Goal: Transaction & Acquisition: Purchase product/service

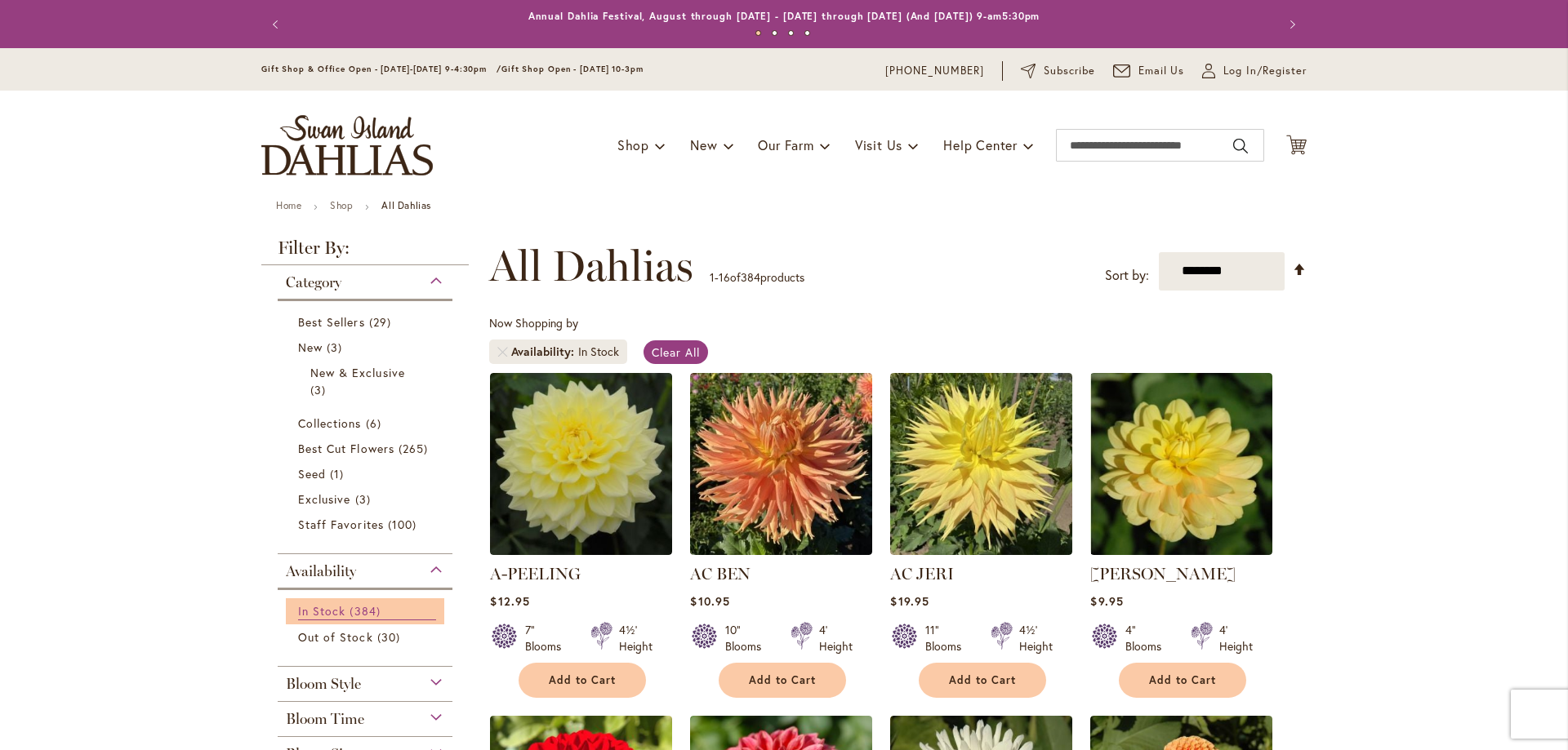
click at [373, 610] on span "384 items" at bounding box center [366, 611] width 35 height 17
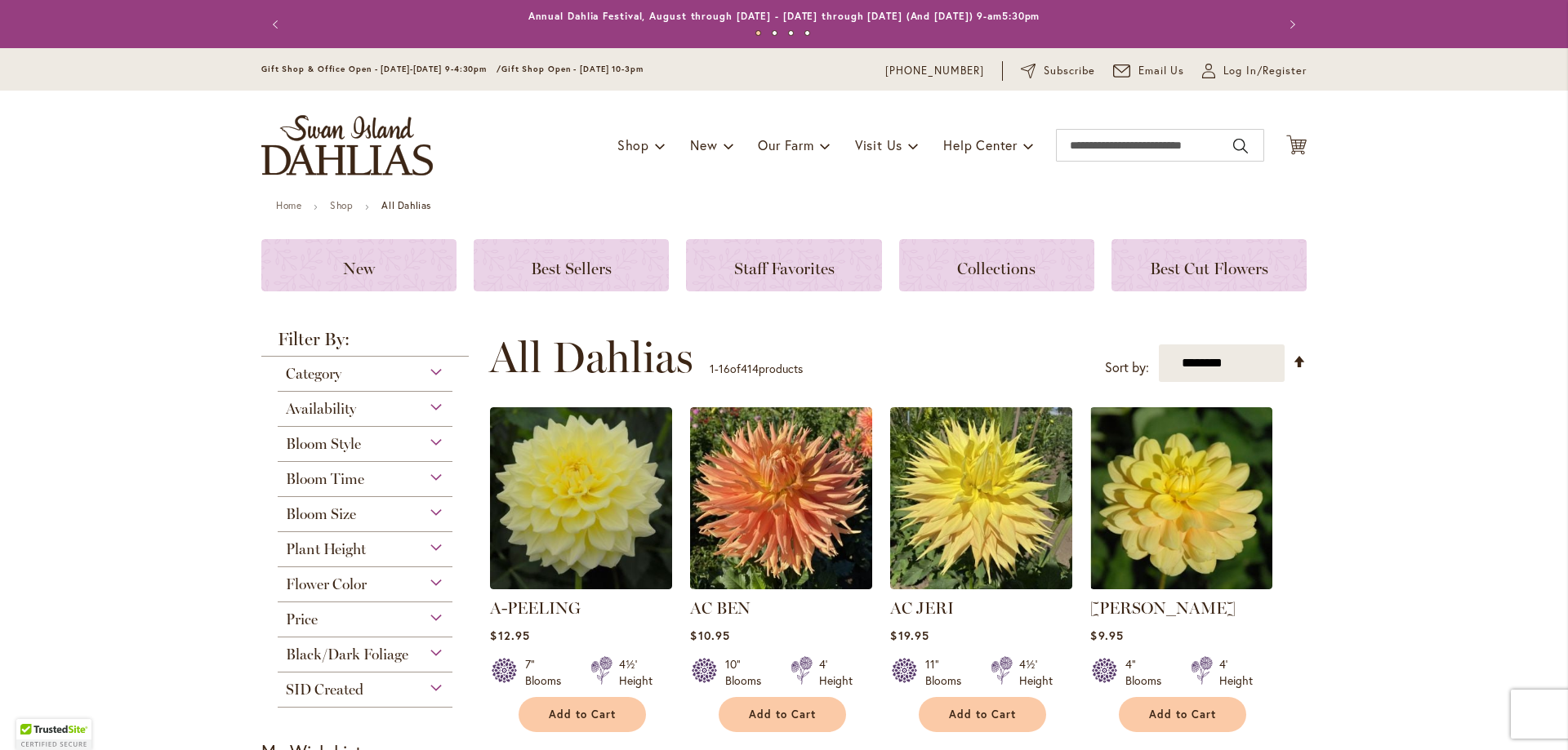
click at [367, 442] on div "Bloom Style" at bounding box center [365, 439] width 174 height 26
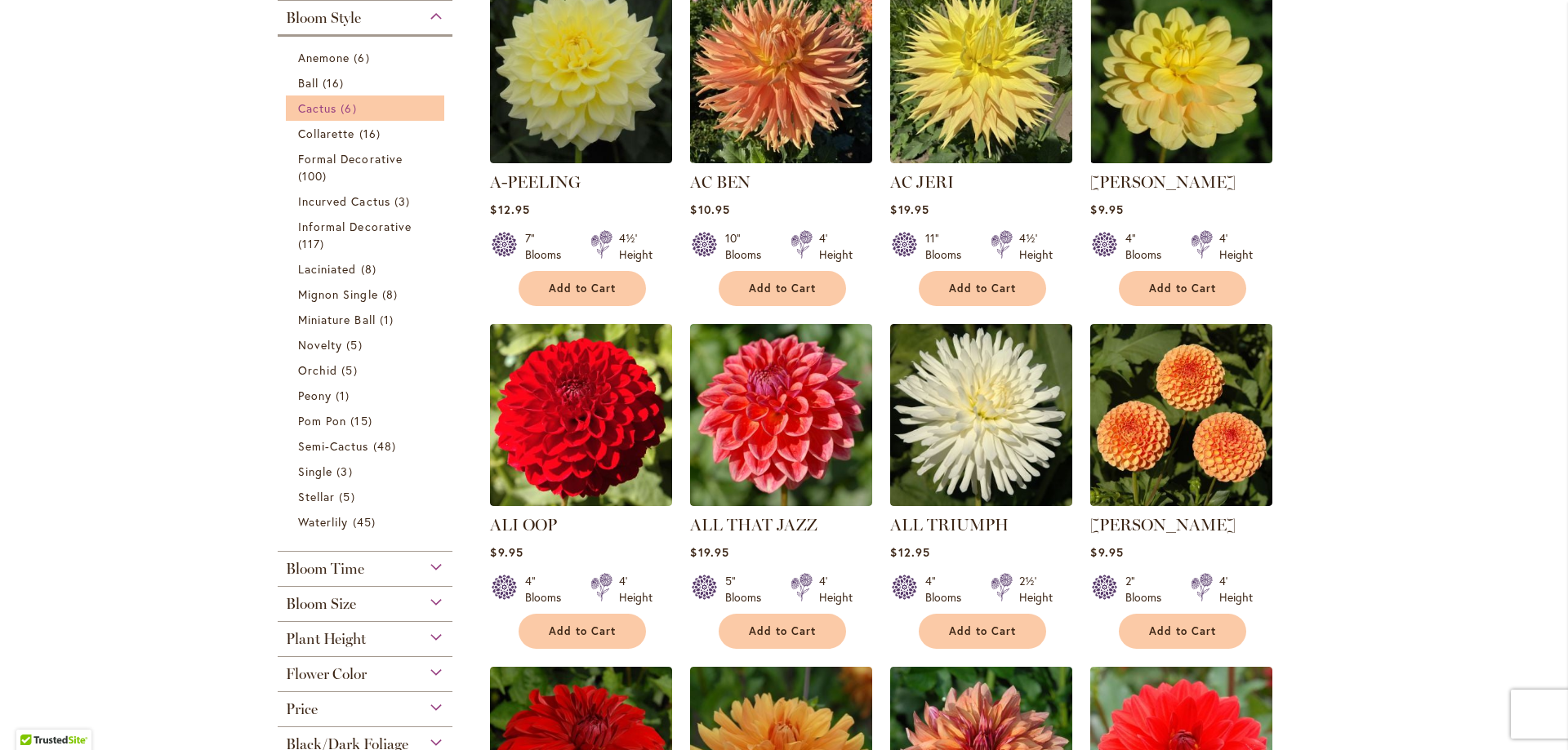
click at [391, 115] on link "Cactus 6 items" at bounding box center [367, 108] width 138 height 17
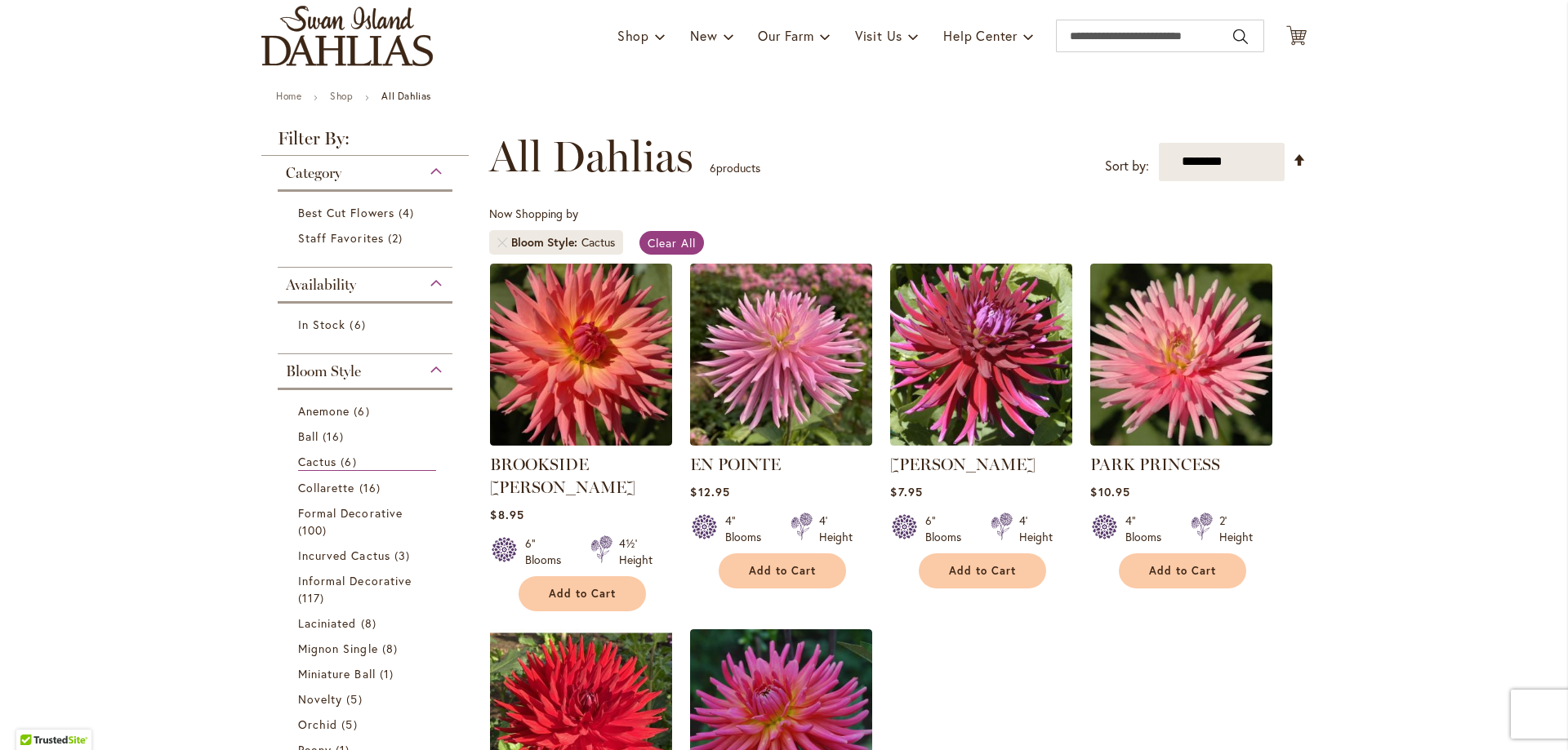
scroll to position [327, 0]
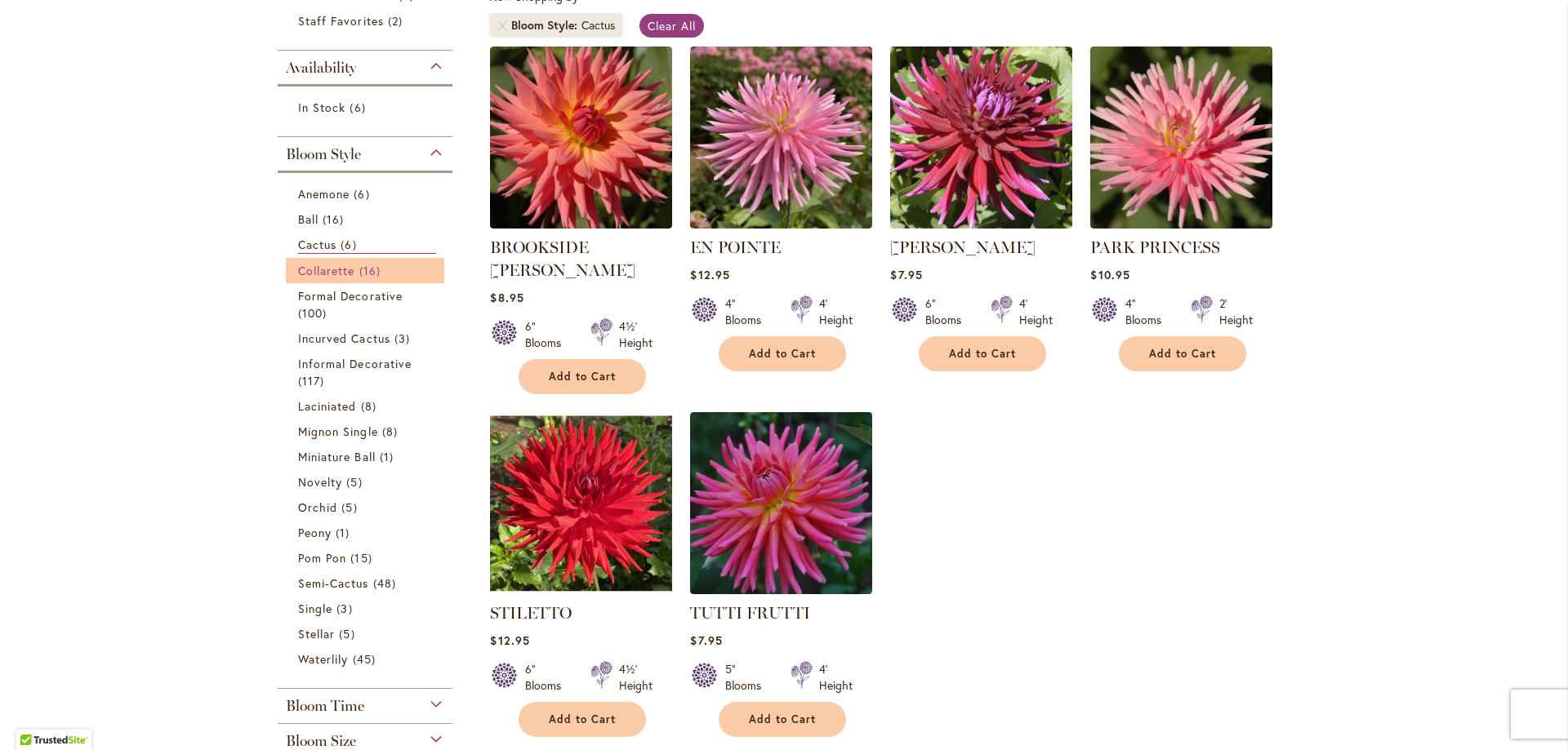
click at [325, 272] on span "Collarette" at bounding box center [327, 270] width 57 height 15
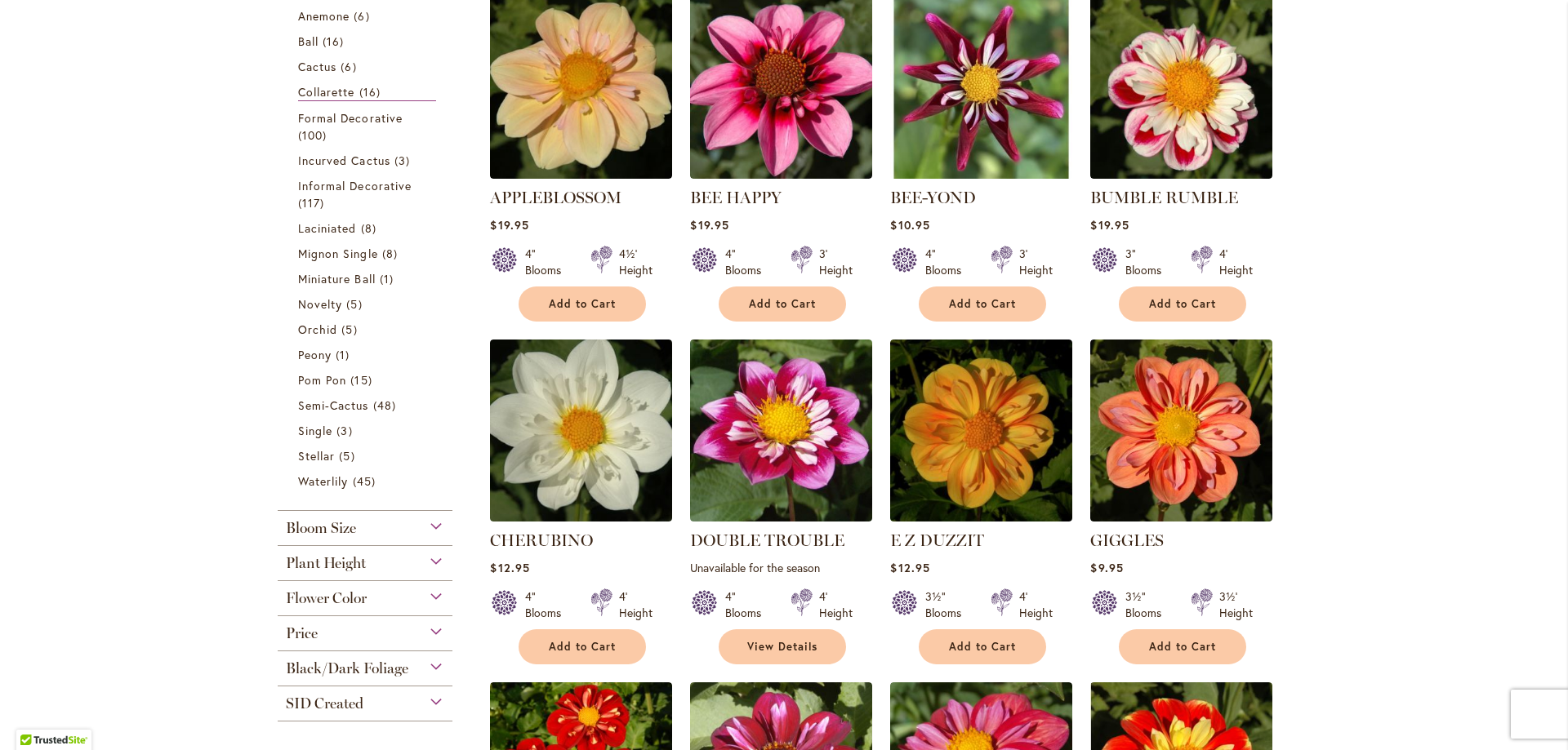
scroll to position [194, 0]
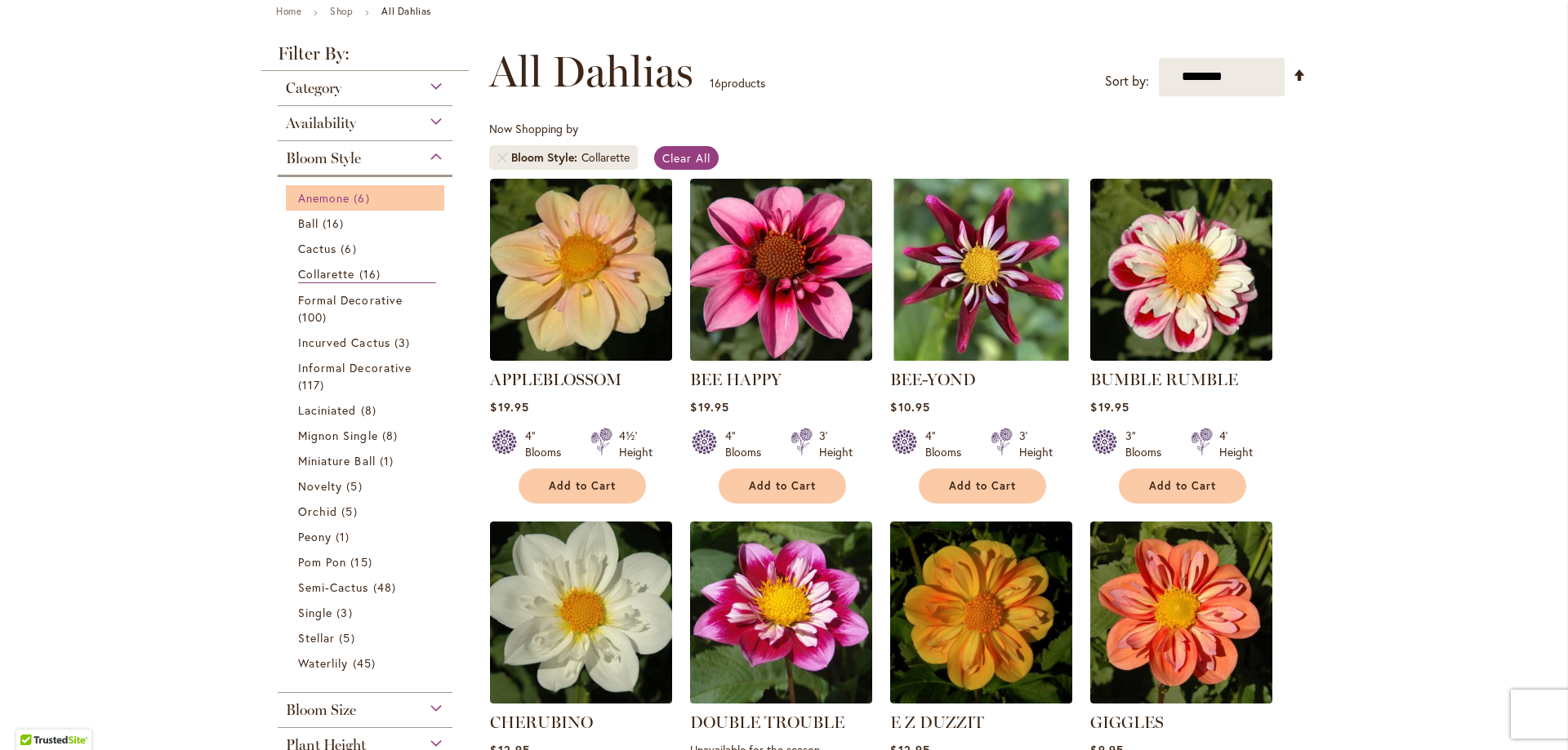
click at [341, 194] on span "Anemone" at bounding box center [323, 198] width 51 height 15
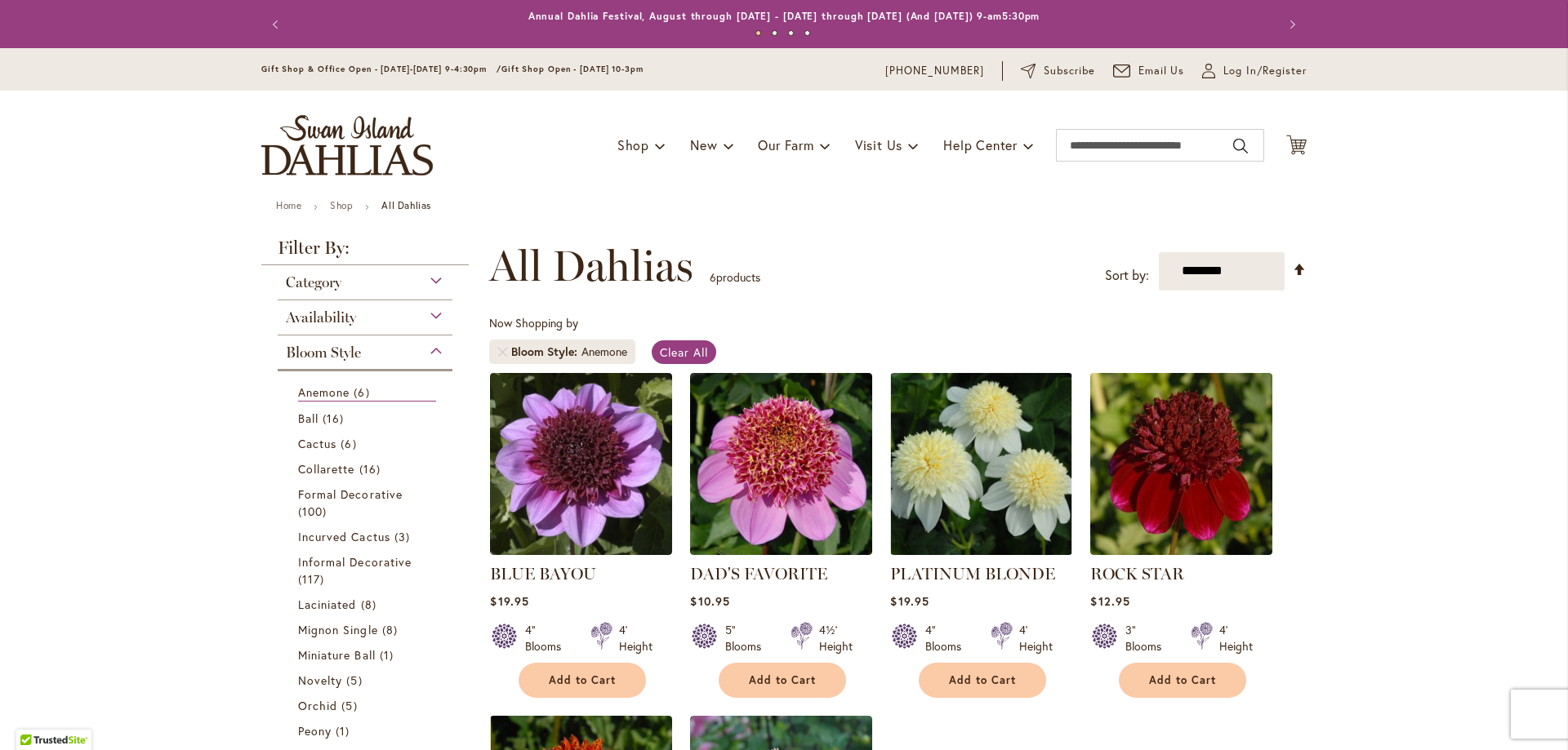
scroll to position [163, 0]
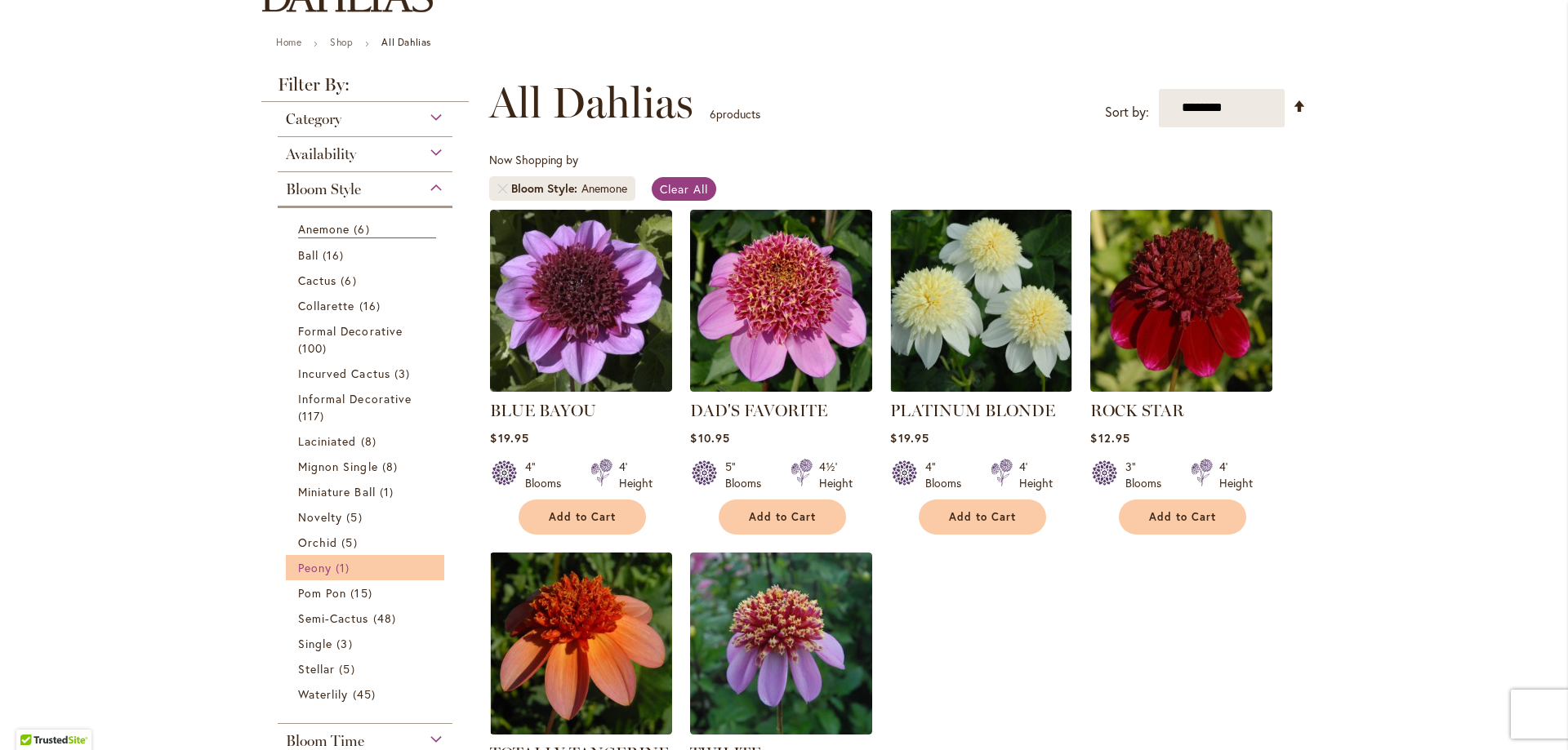
click at [301, 563] on span "Peony" at bounding box center [315, 567] width 34 height 15
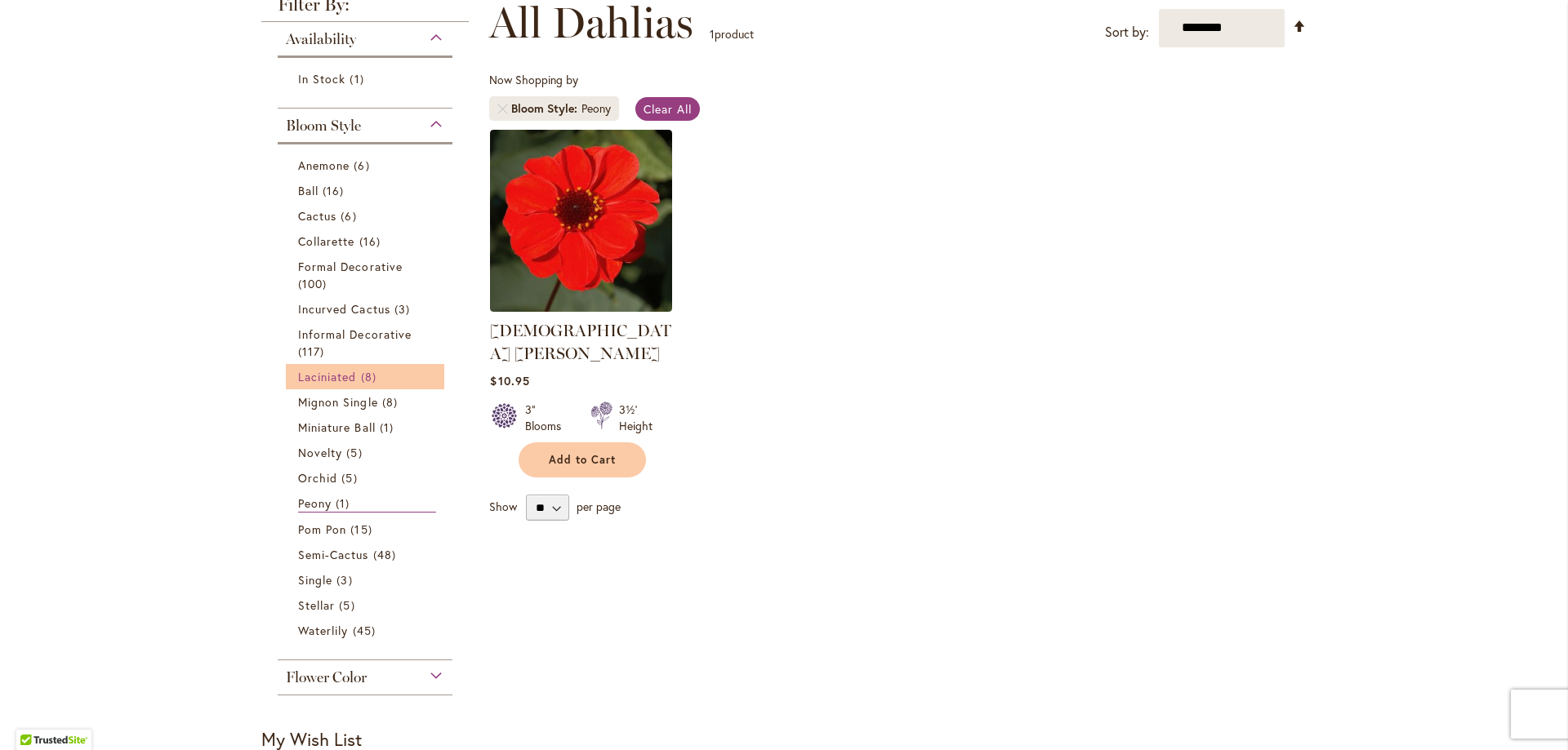
scroll to position [245, 0]
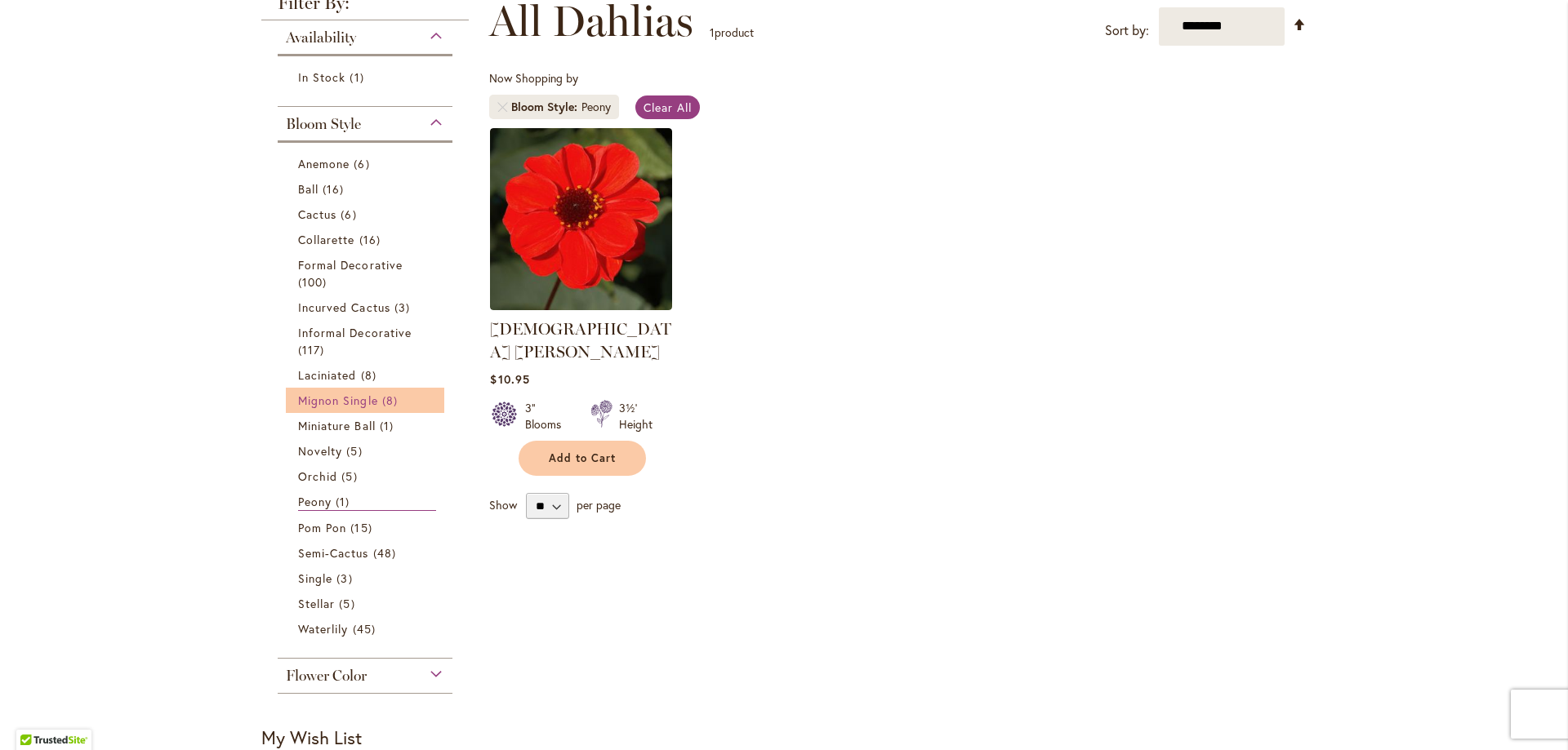
click at [328, 401] on span "Mignon Single" at bounding box center [338, 400] width 80 height 15
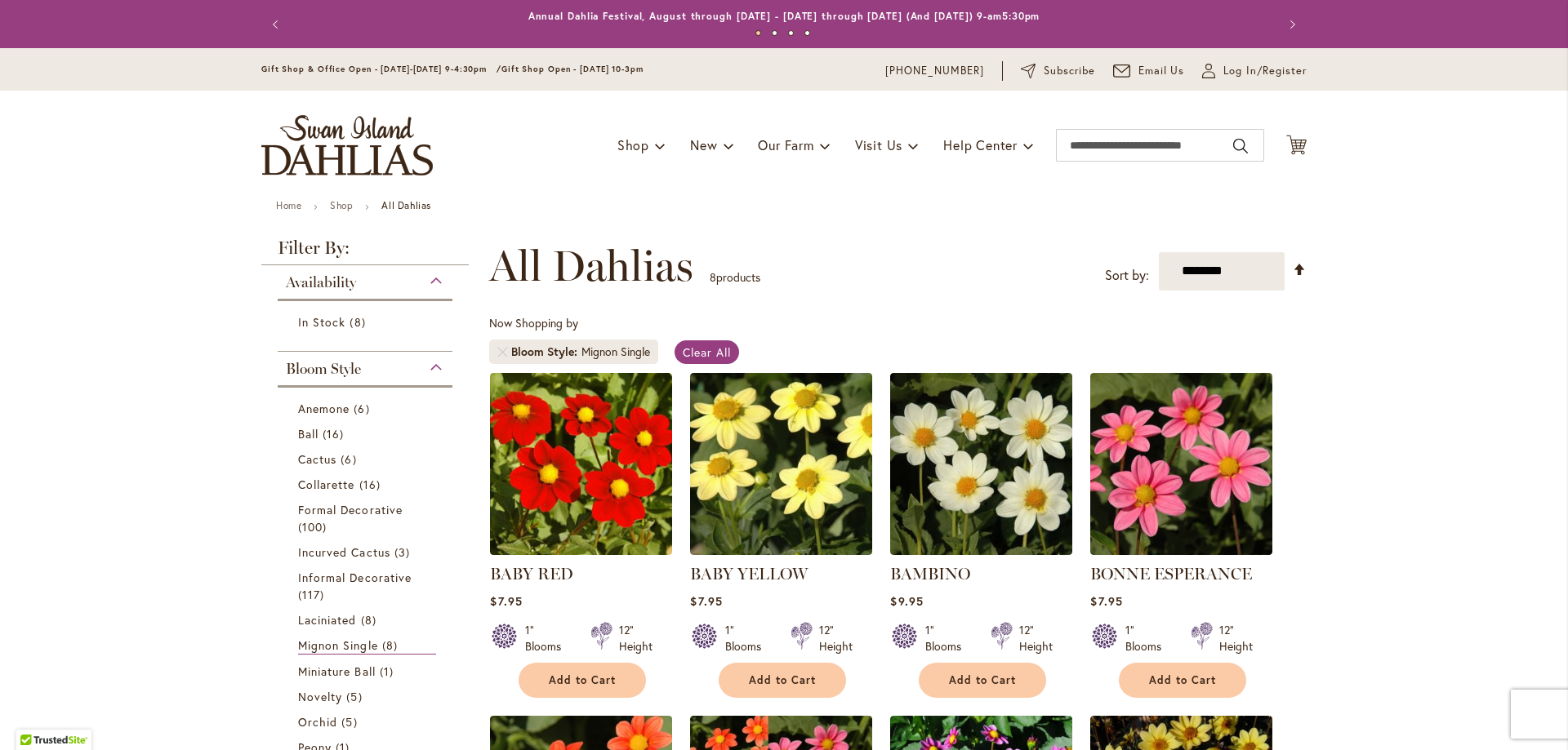
scroll to position [408, 0]
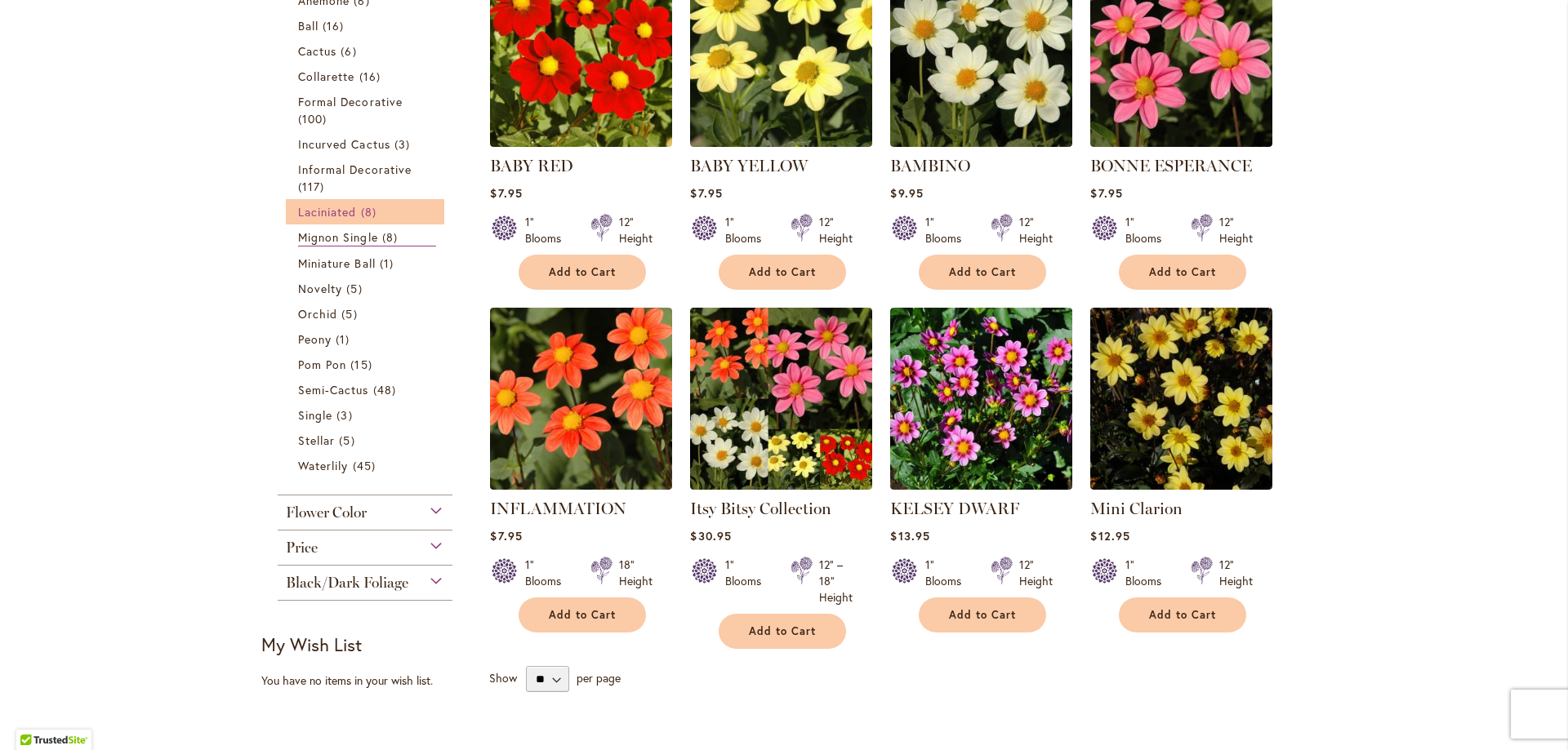
click at [361, 210] on span "8 items" at bounding box center [371, 211] width 19 height 17
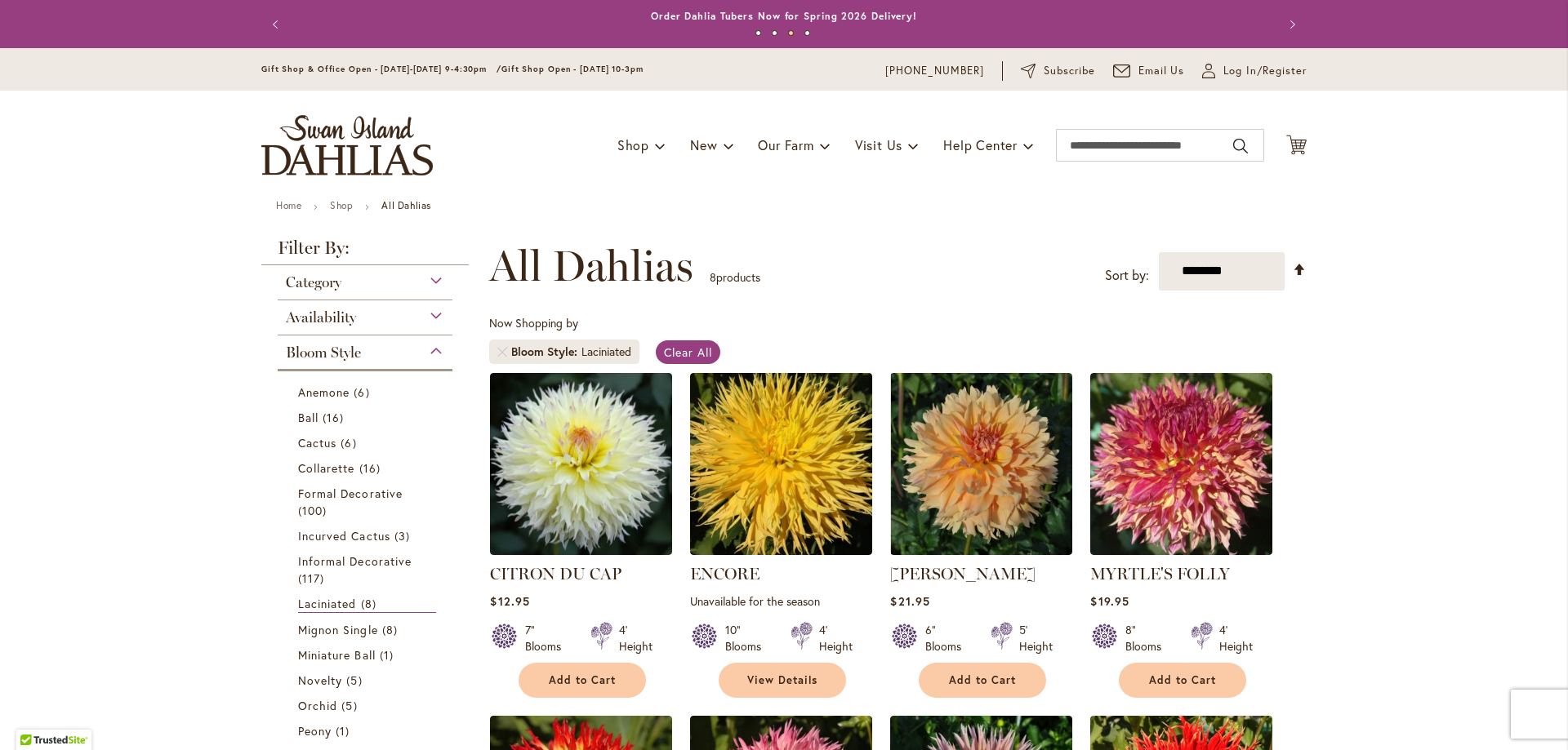
click at [1145, 127] on div "Toggle Nav Shop Dahlia Tubers Collections Fresh Cut Dahlias Gardening Supplies …" at bounding box center [784, 146] width 1078 height 109
click at [1140, 139] on input "Search" at bounding box center [1160, 145] width 208 height 33
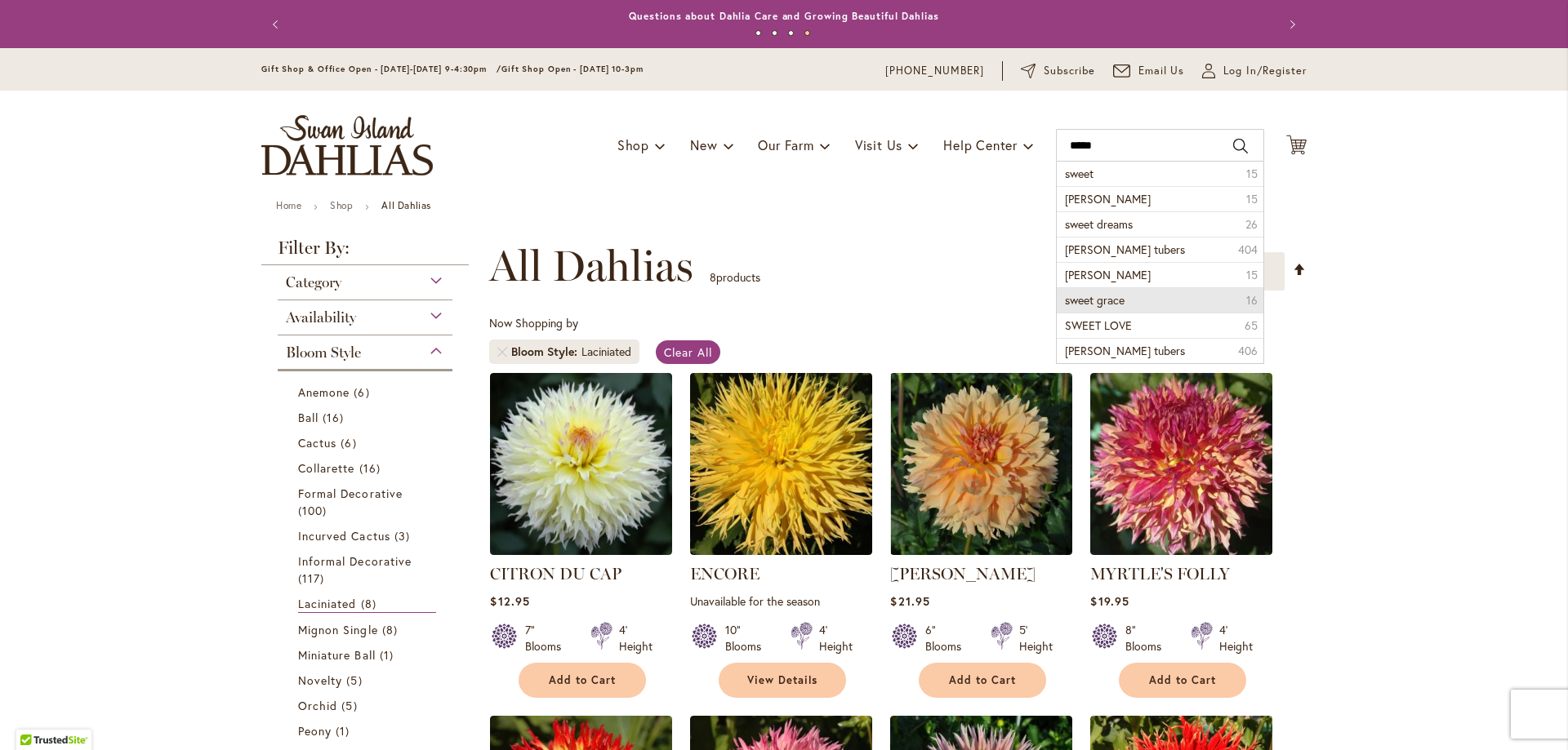
click at [1125, 298] on li "sweet grace 16" at bounding box center [1160, 300] width 206 height 25
type input "**********"
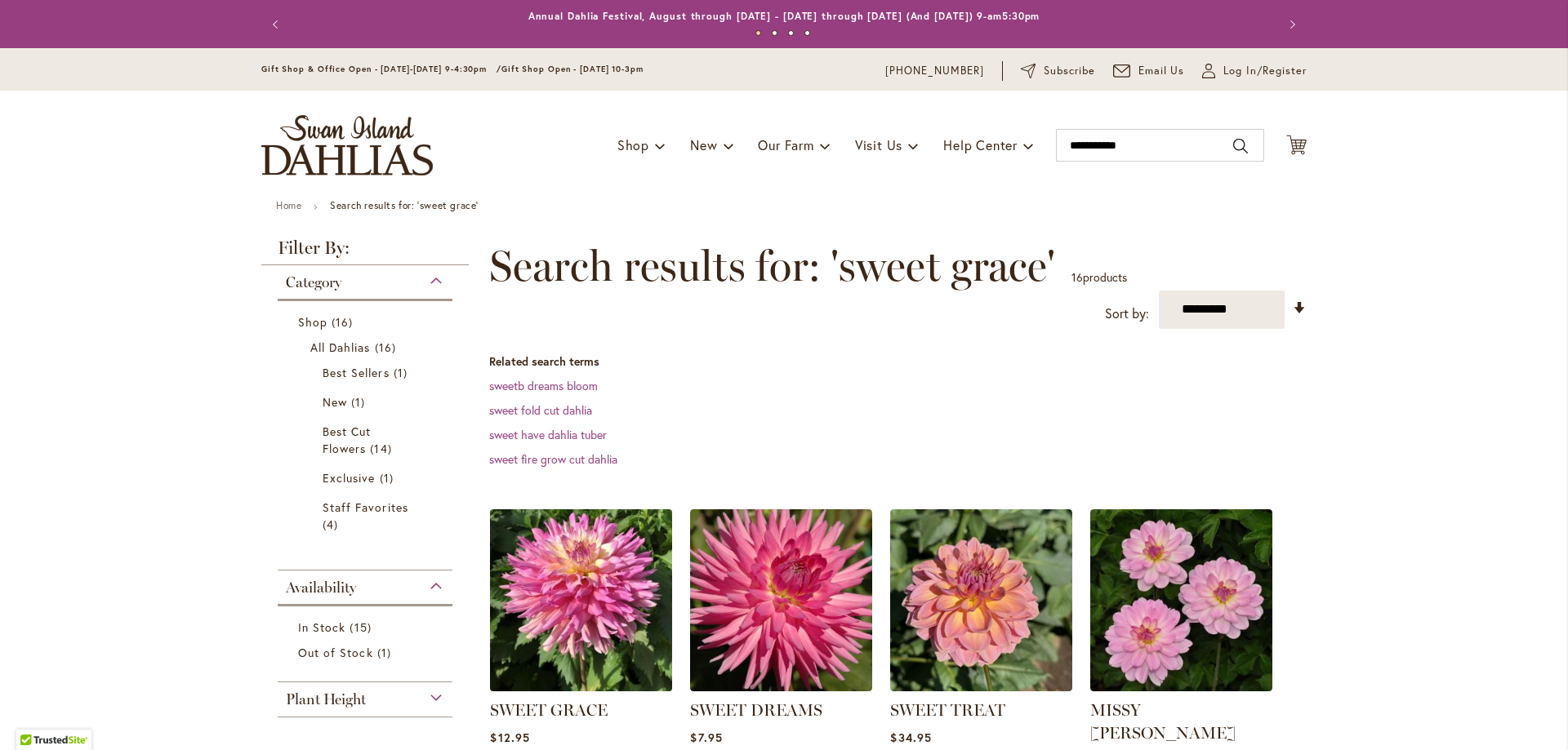
scroll to position [245, 0]
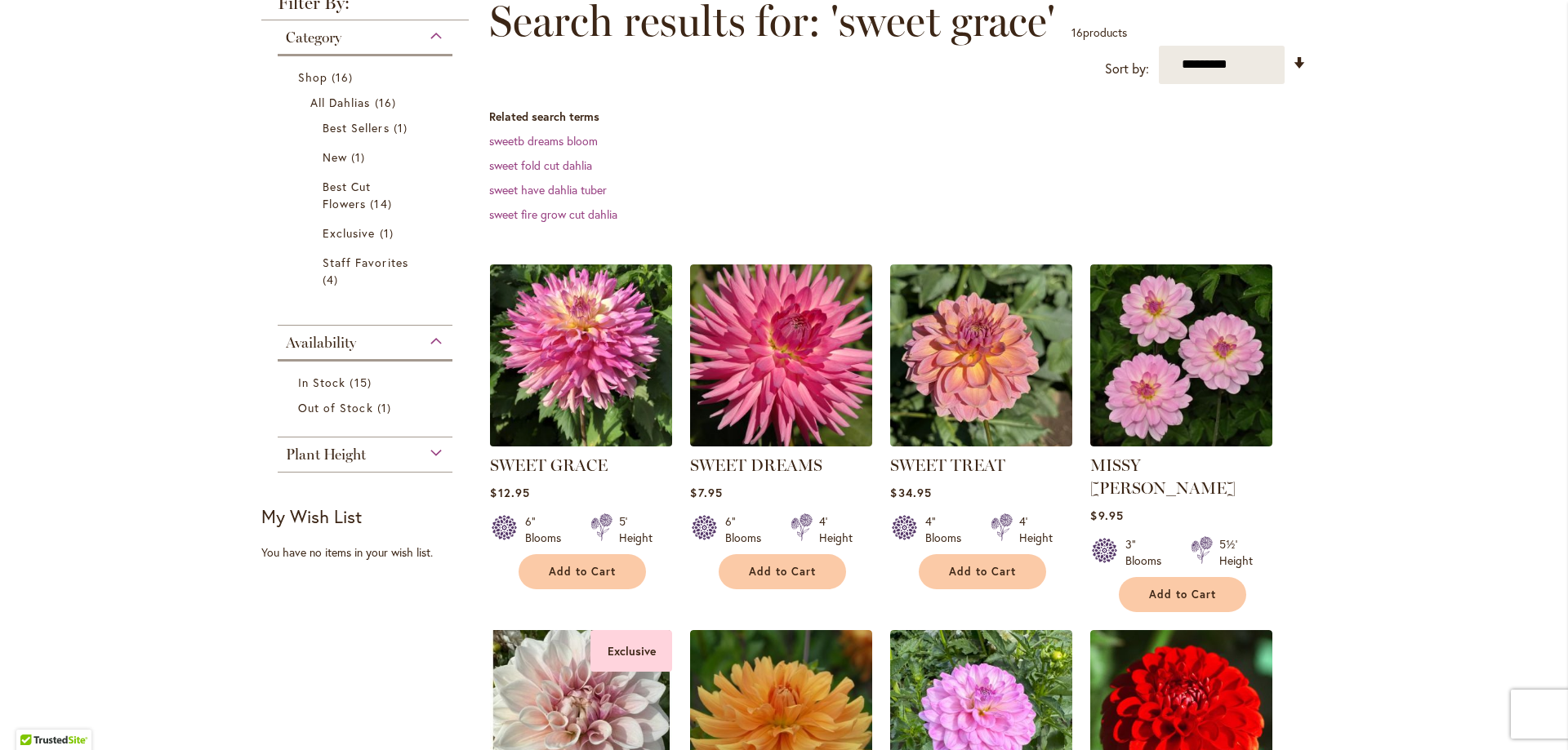
click at [612, 399] on img at bounding box center [581, 354] width 191 height 191
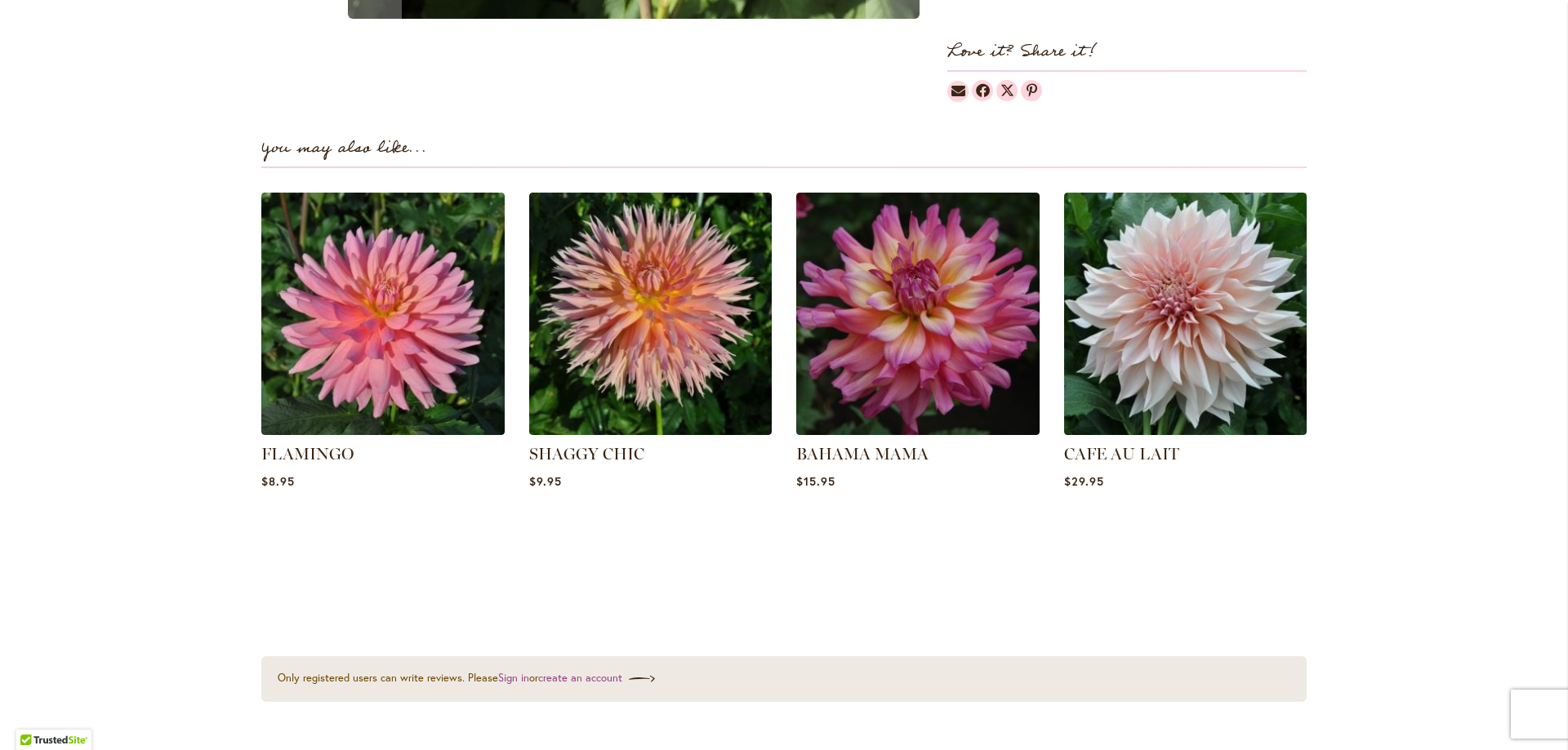
scroll to position [943, 0]
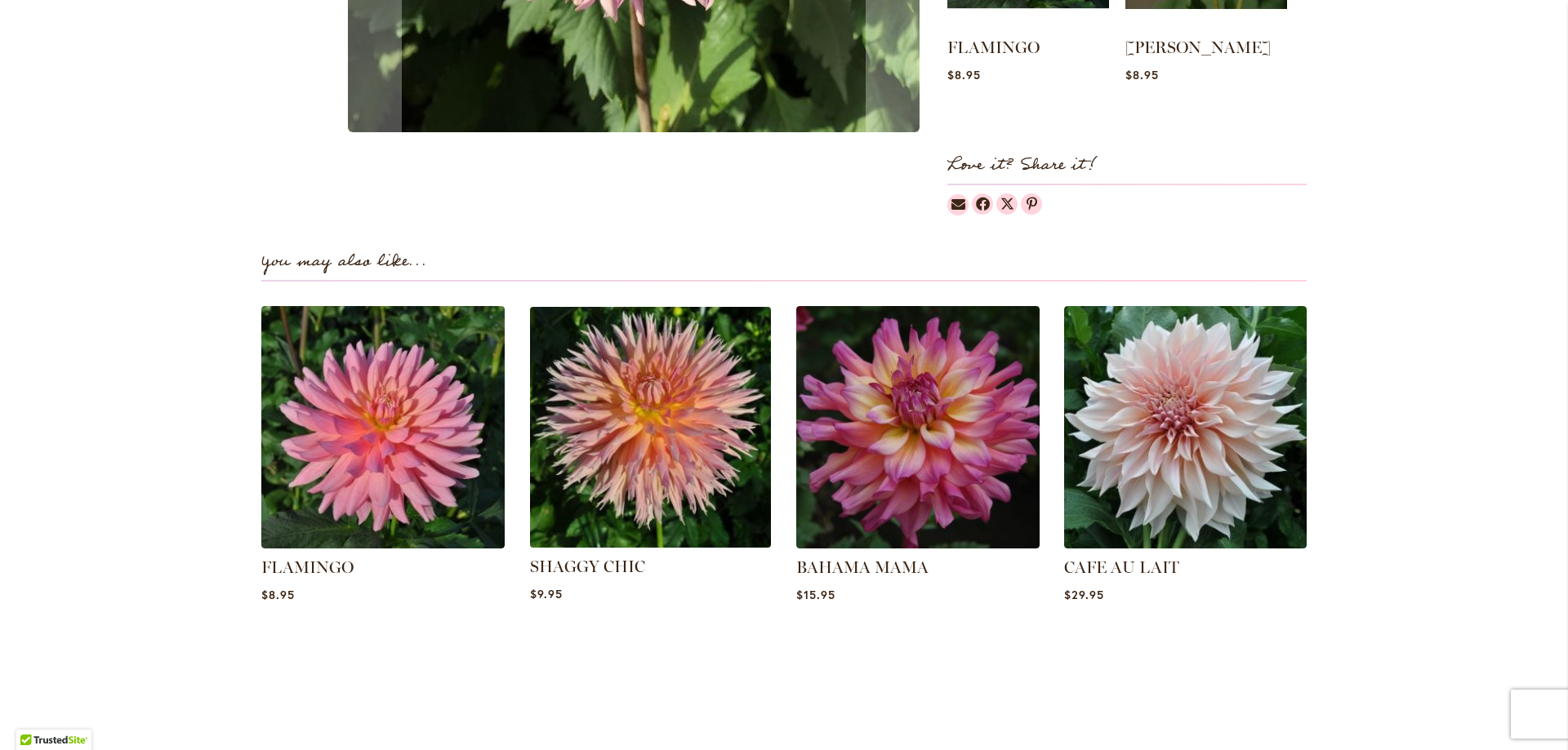
click at [688, 455] on img at bounding box center [649, 427] width 253 height 253
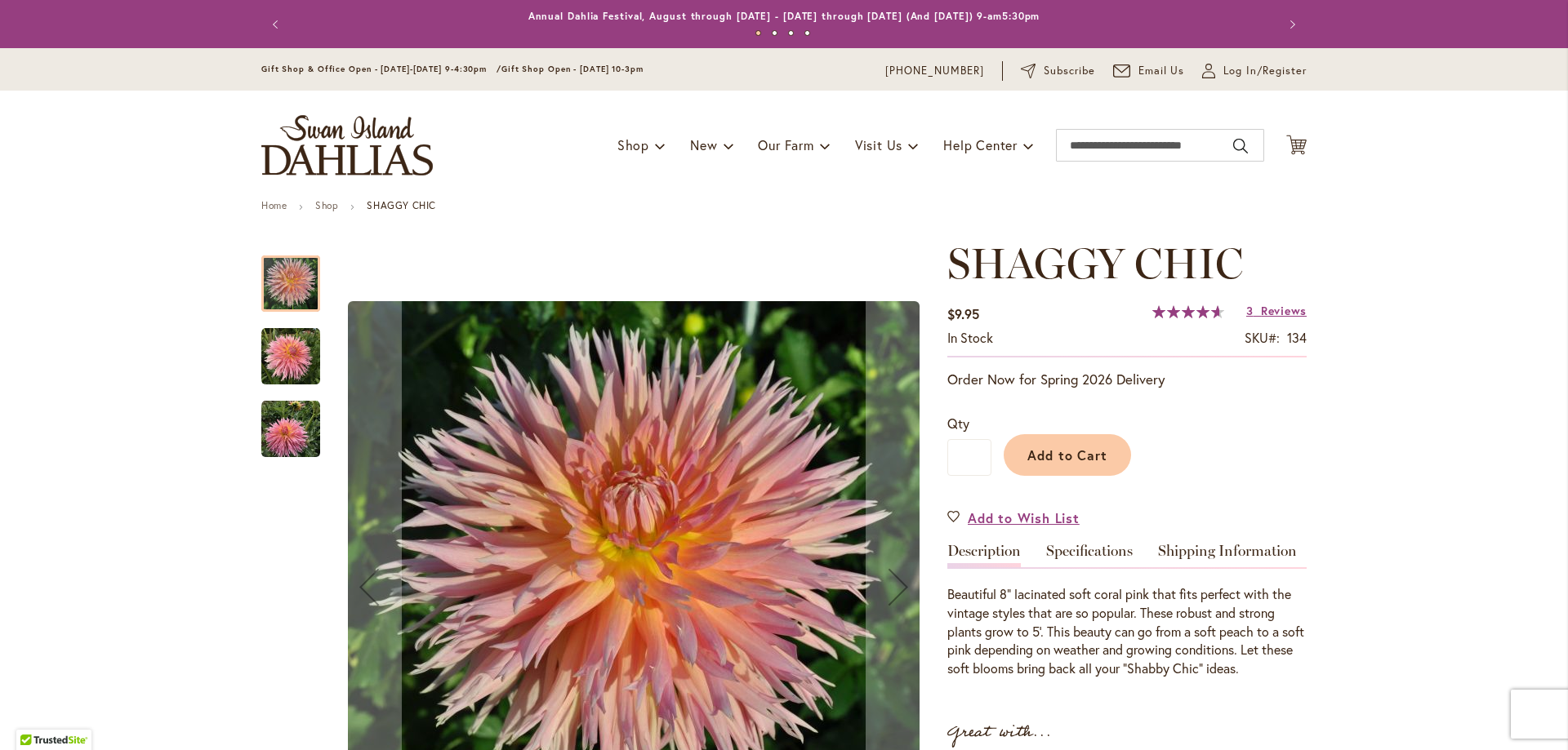
click at [286, 356] on img "SHAGGY CHIC" at bounding box center [291, 357] width 59 height 59
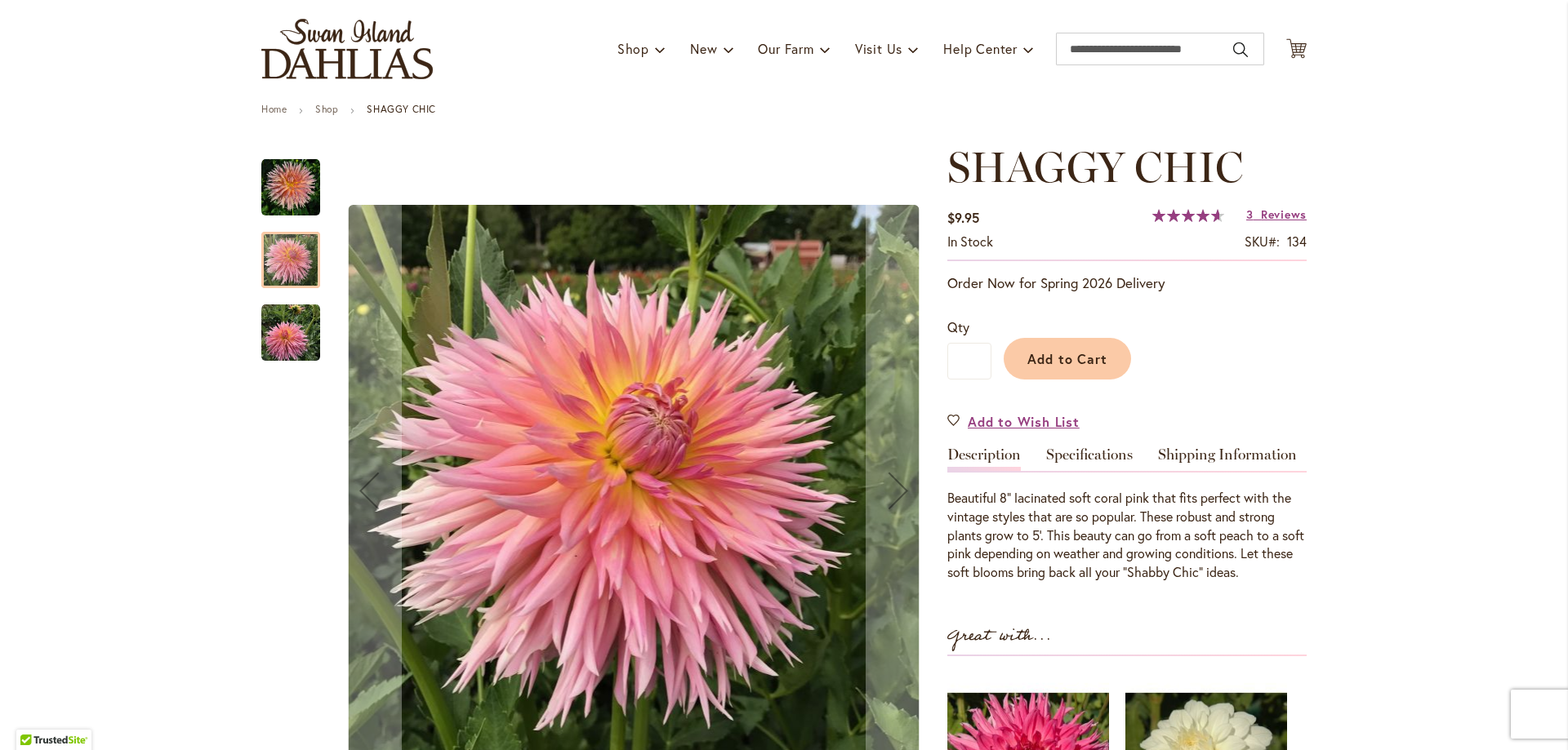
scroll to position [245, 0]
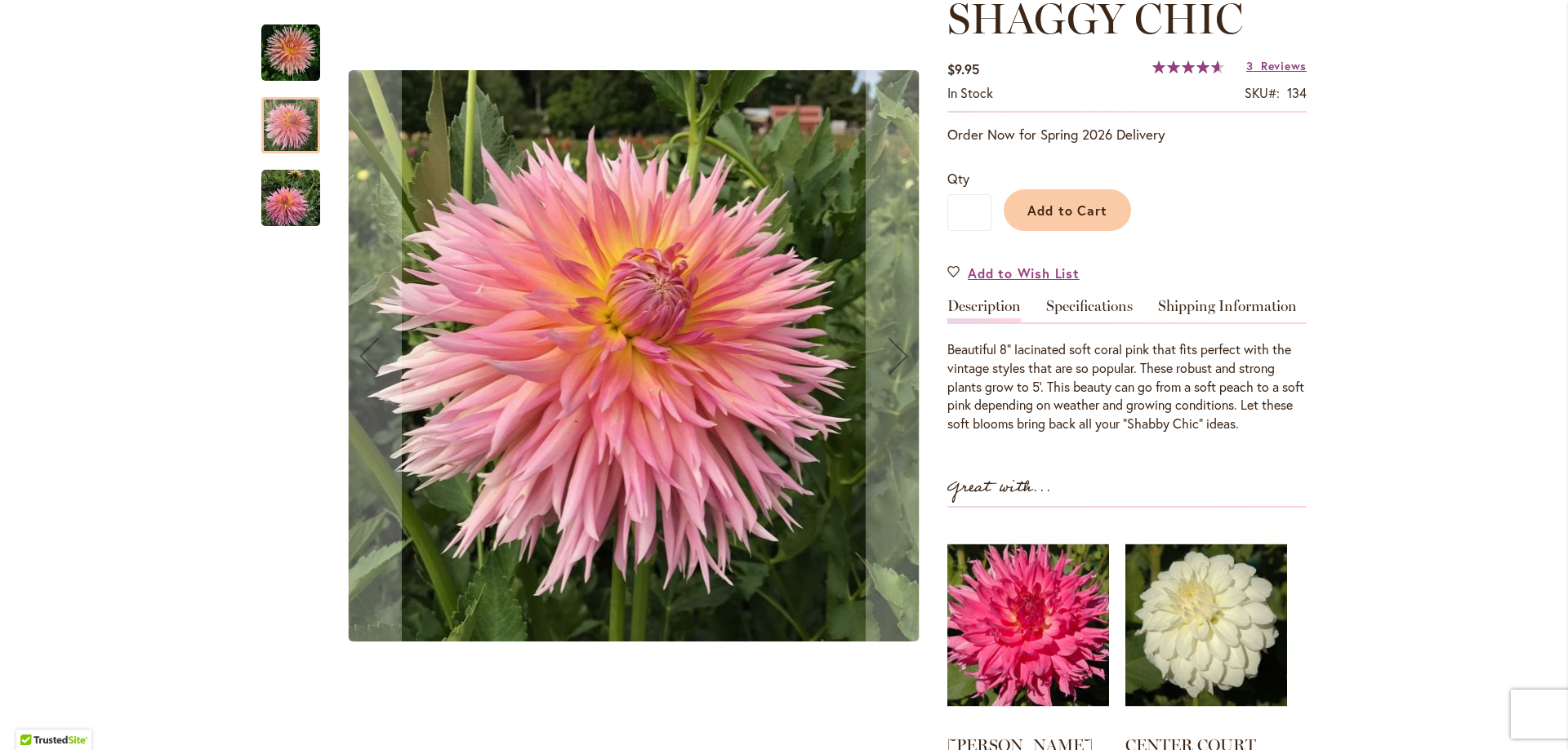
click at [275, 198] on img "SHAGGY CHIC" at bounding box center [291, 199] width 59 height 59
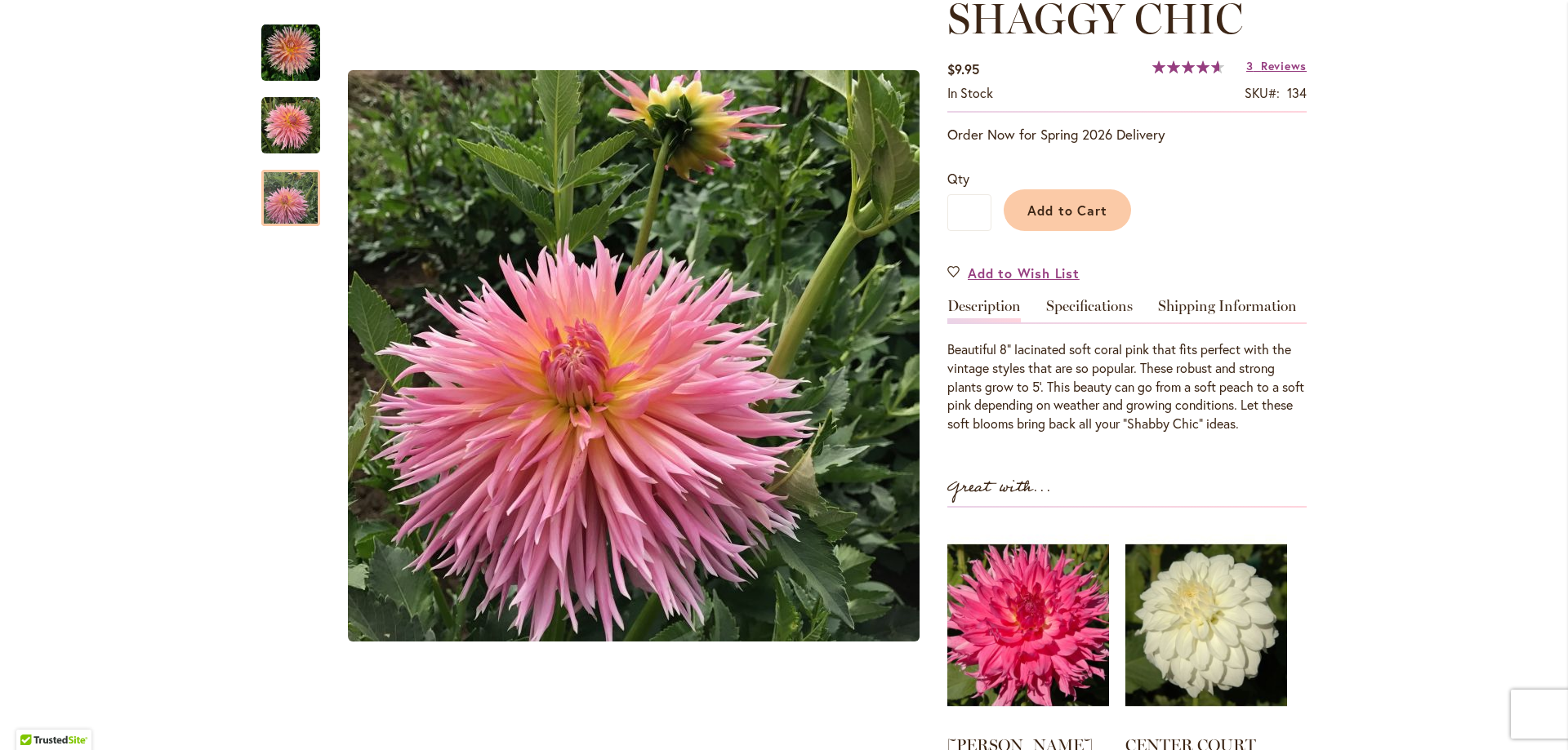
scroll to position [653, 0]
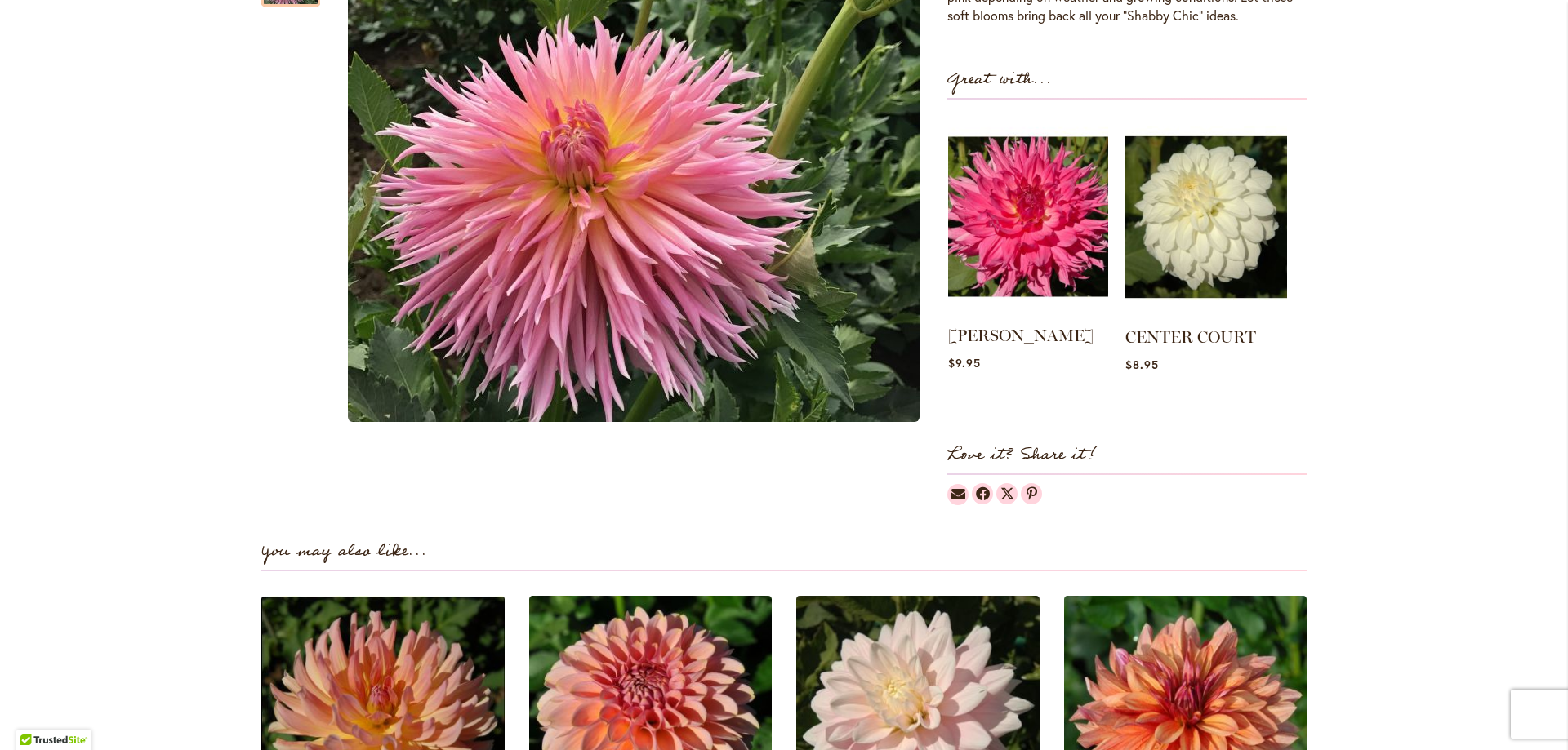
click at [1000, 199] on img at bounding box center [1028, 217] width 160 height 200
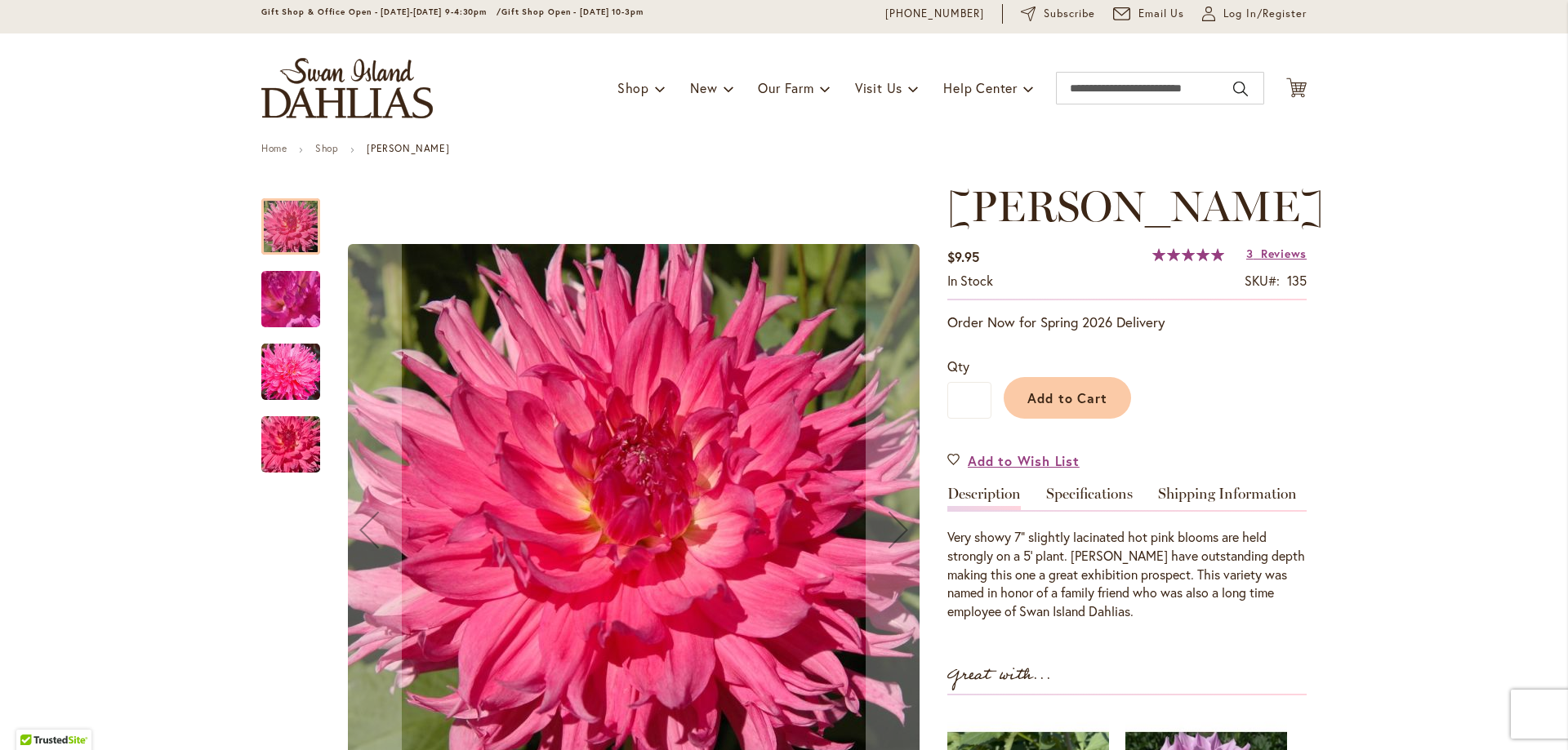
scroll to position [107, 0]
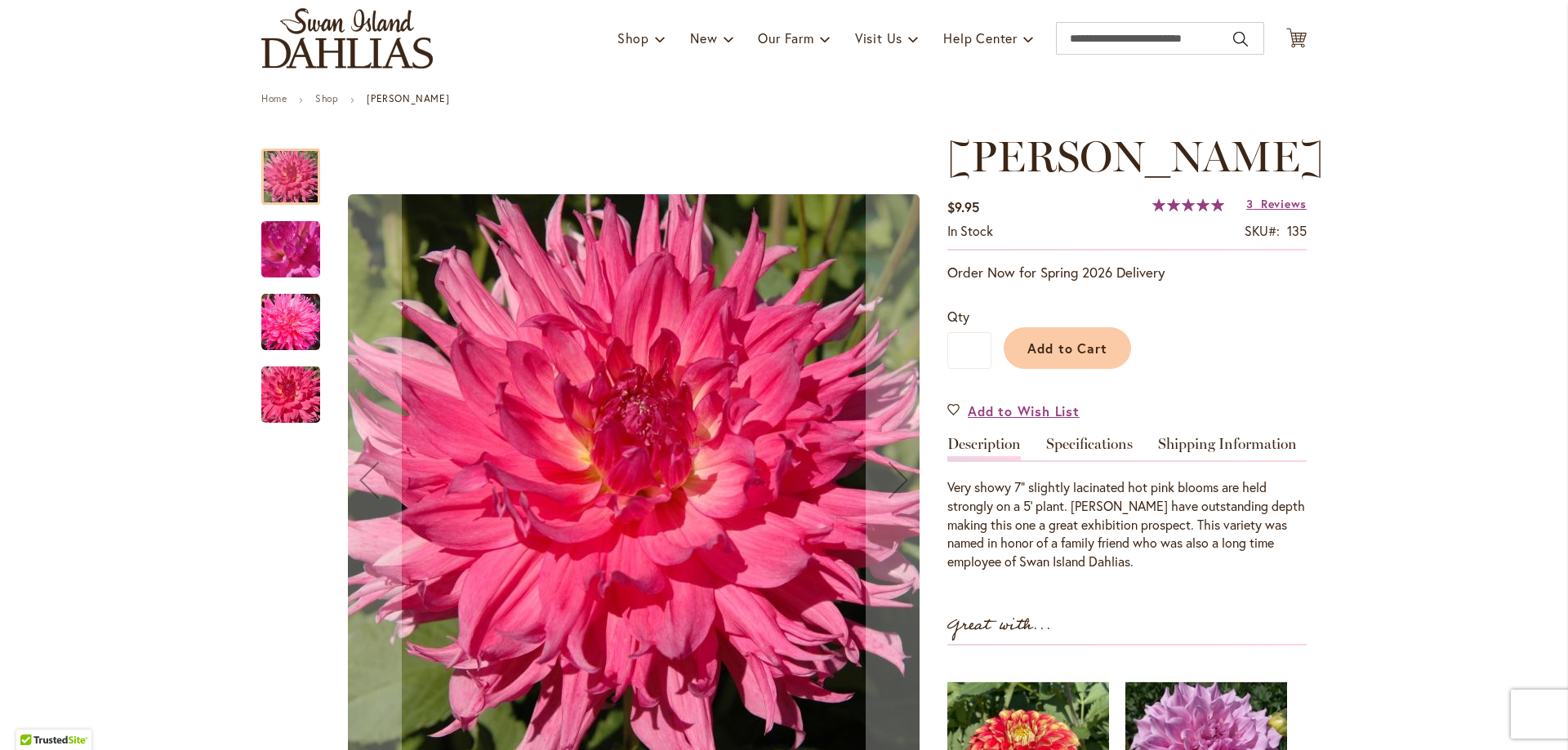
click at [309, 270] on img "HELEN RICHMOND" at bounding box center [291, 249] width 118 height 88
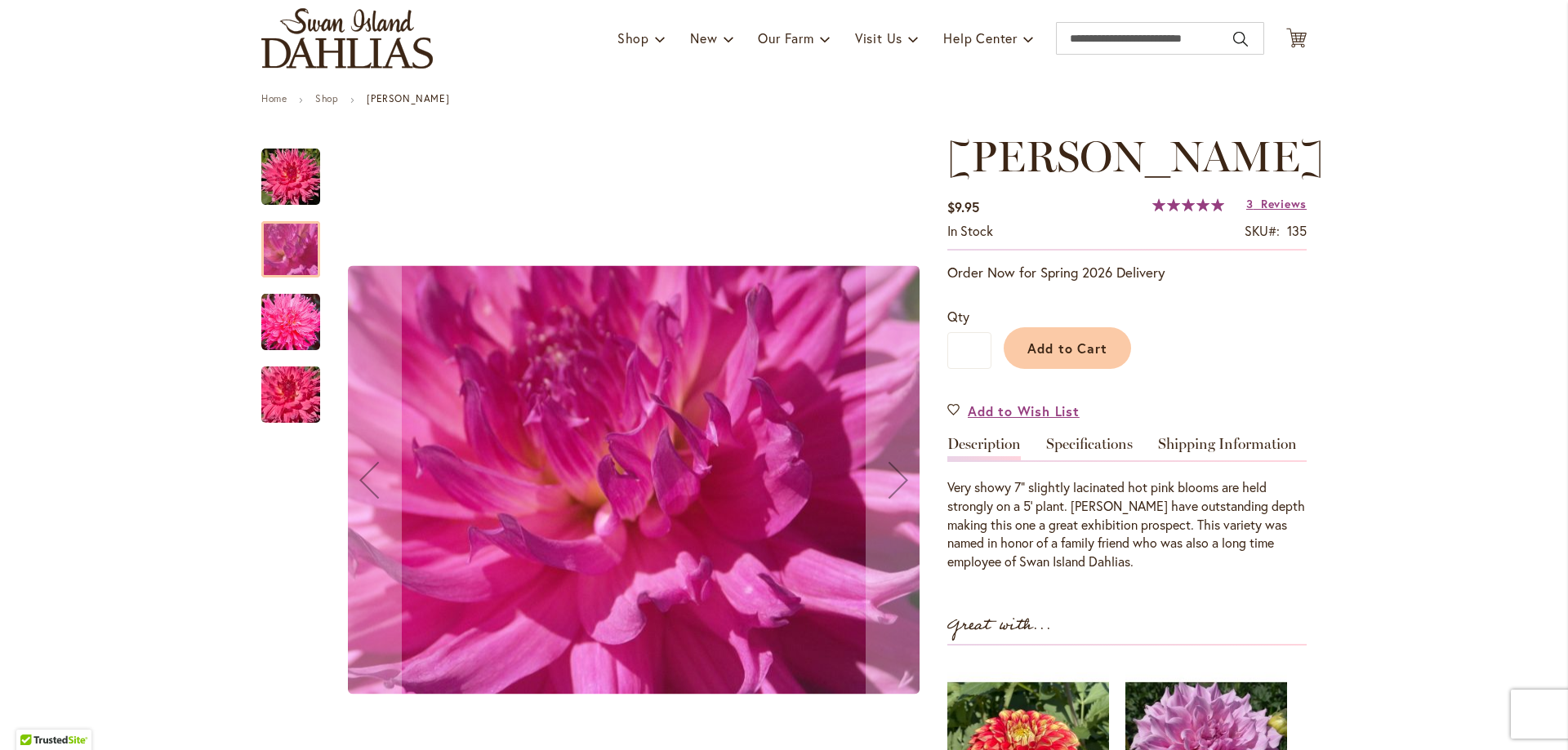
click at [289, 316] on img "HELEN RICHMOND" at bounding box center [291, 322] width 59 height 60
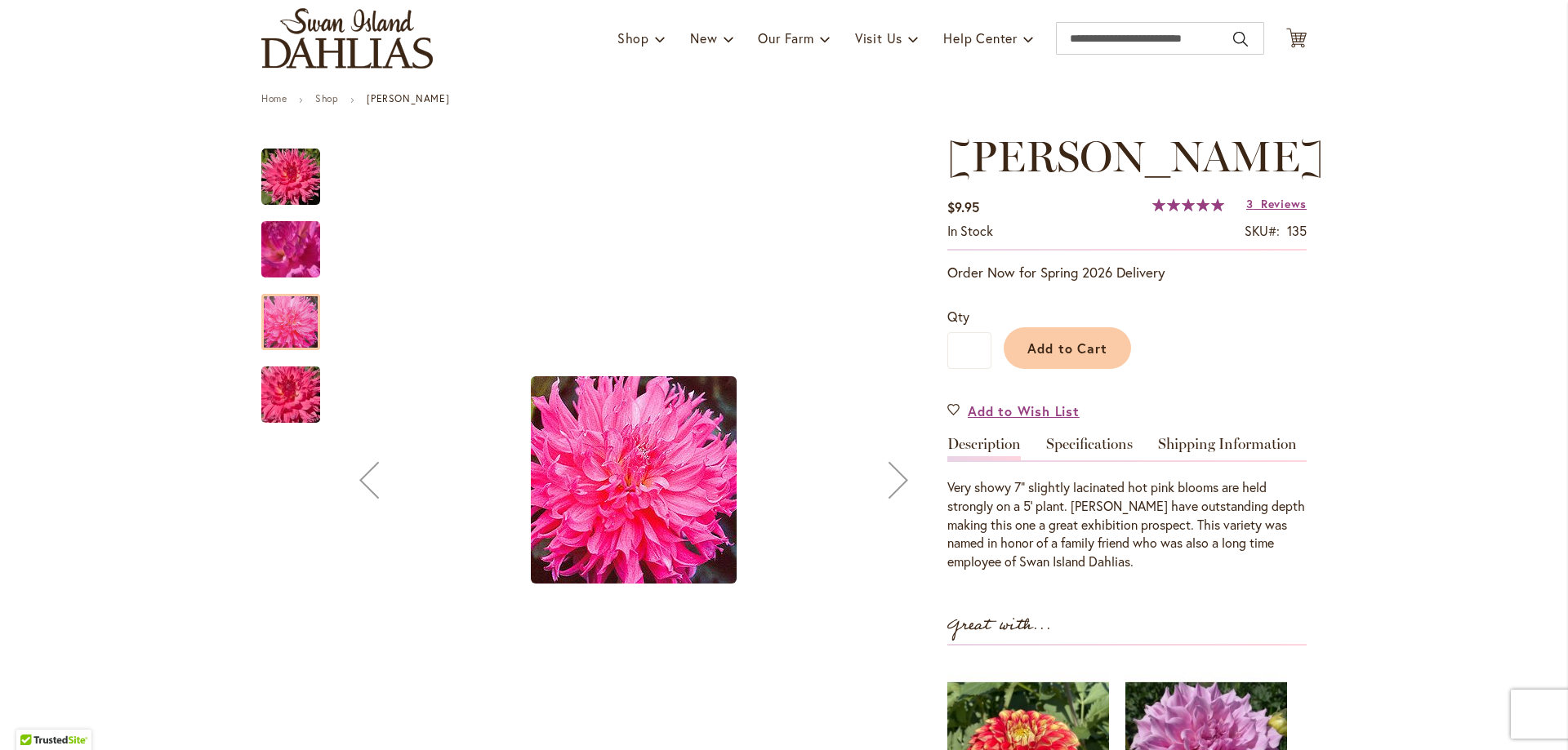
click at [290, 388] on img "HELEN RICHMOND" at bounding box center [291, 395] width 118 height 78
